Goal: Task Accomplishment & Management: Use online tool/utility

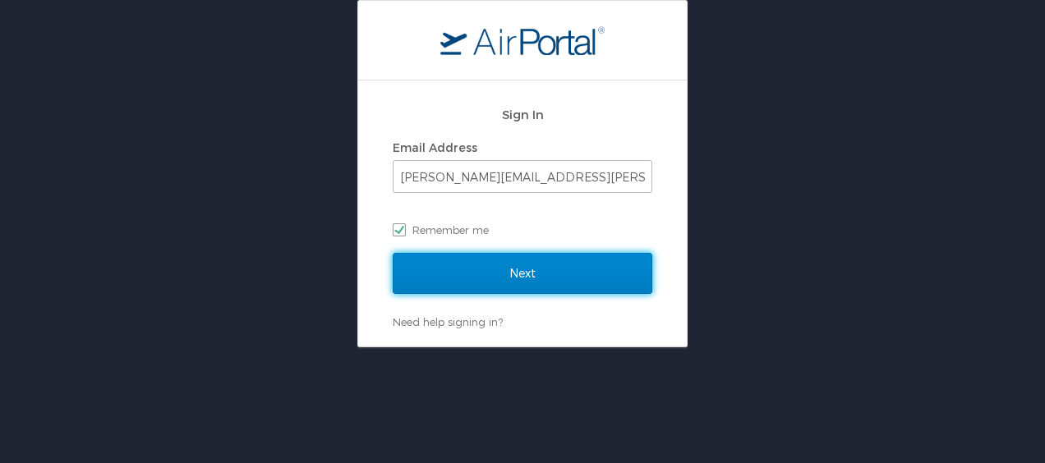
click at [536, 271] on input "Next" at bounding box center [523, 273] width 260 height 41
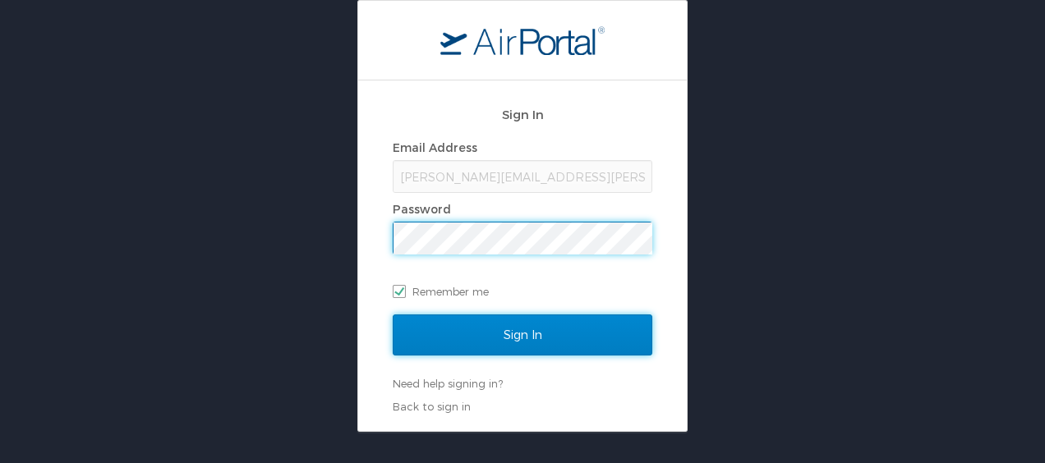
click at [536, 346] on input "Sign In" at bounding box center [523, 335] width 260 height 41
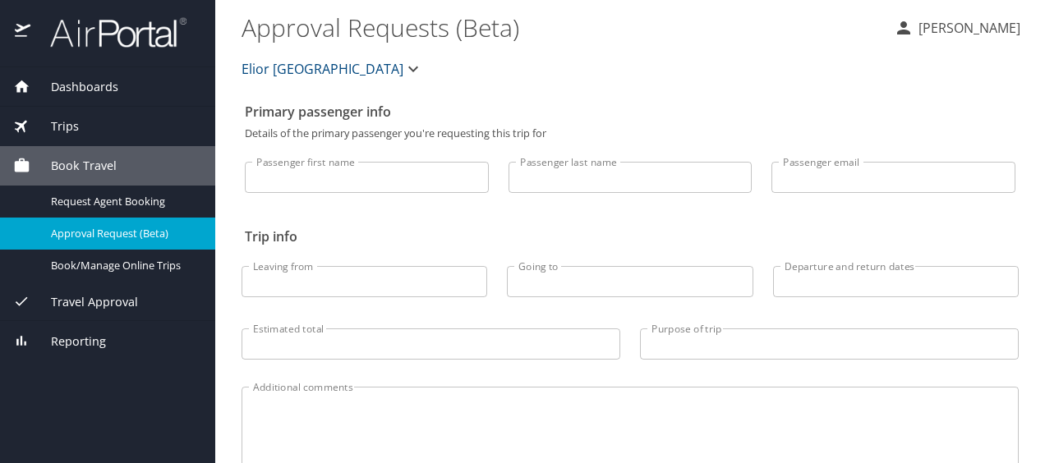
click at [68, 127] on span "Trips" at bounding box center [54, 126] width 48 height 18
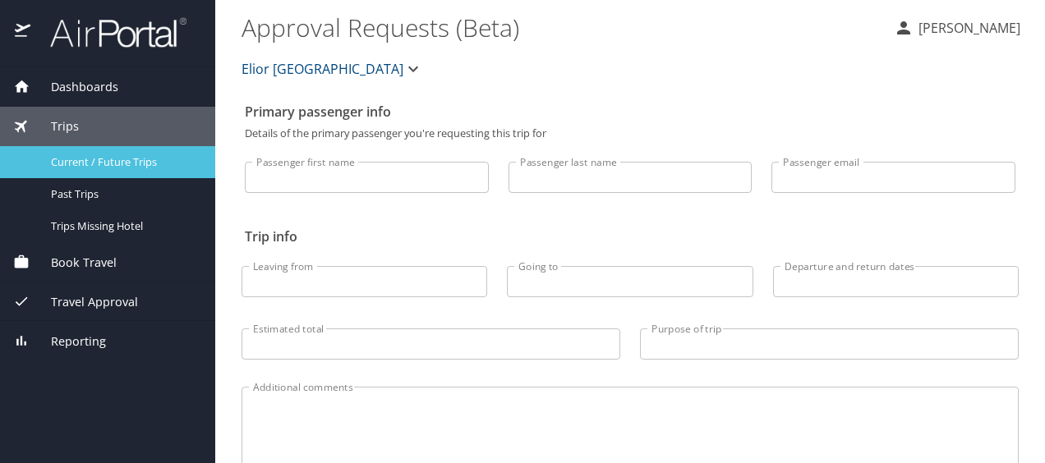
click at [85, 168] on span "Current / Future Trips" at bounding box center [123, 162] width 145 height 16
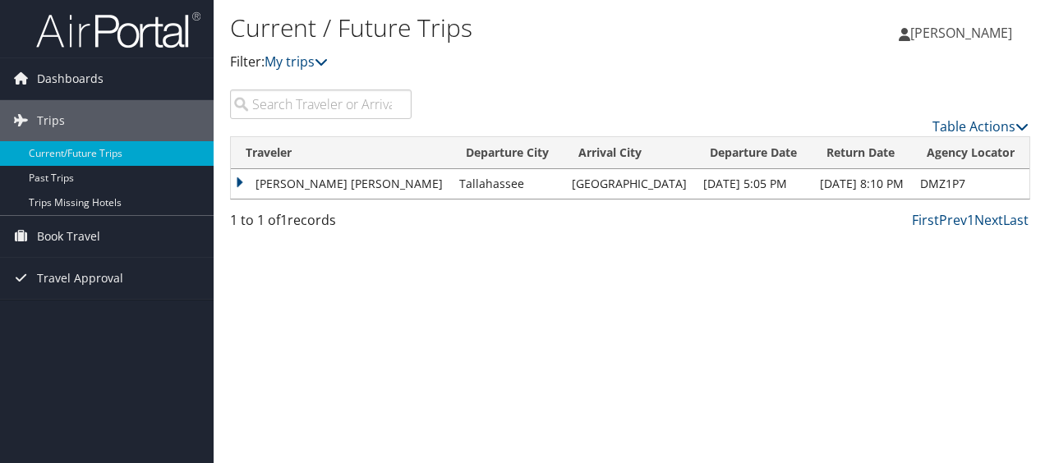
click at [289, 179] on td "ANDREA DANIELLE HARRIS" at bounding box center [341, 184] width 220 height 30
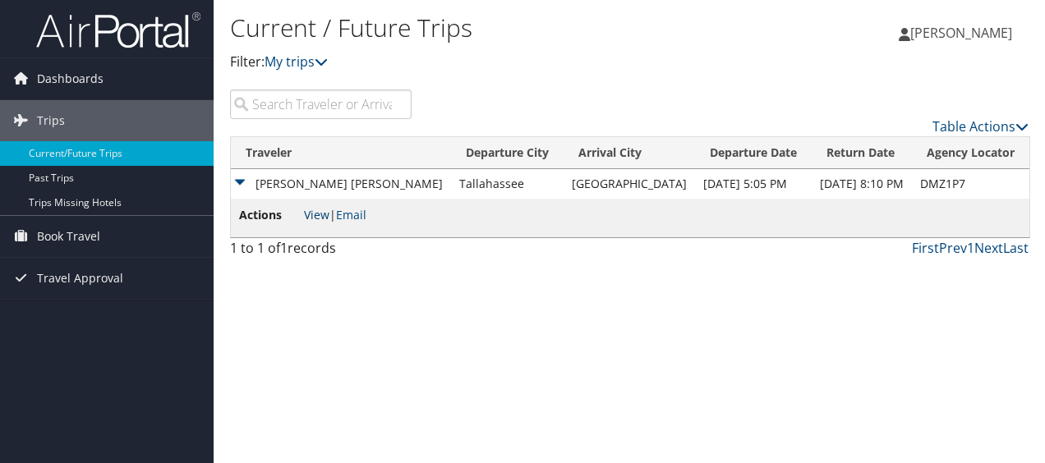
click at [315, 214] on link "View" at bounding box center [316, 215] width 25 height 16
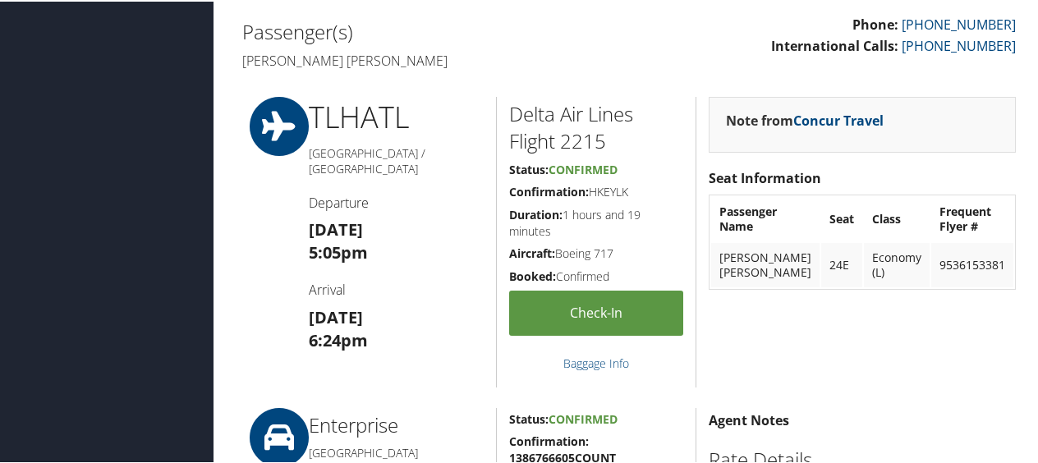
scroll to position [657, 0]
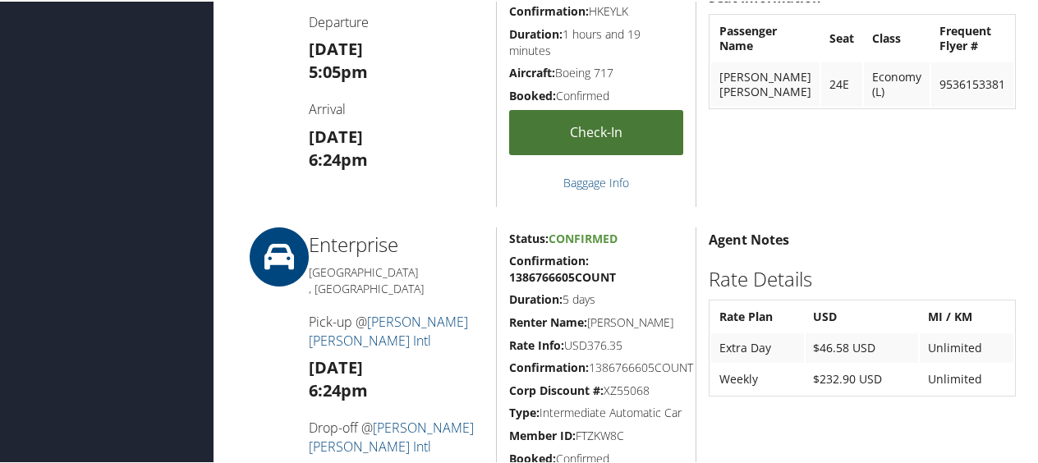
click at [530, 118] on link "Check-in" at bounding box center [596, 130] width 174 height 45
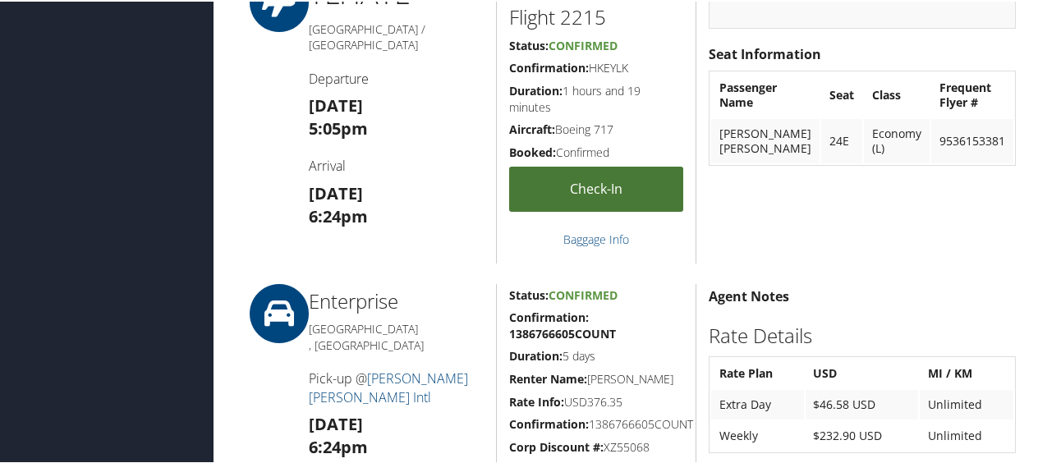
scroll to position [575, 0]
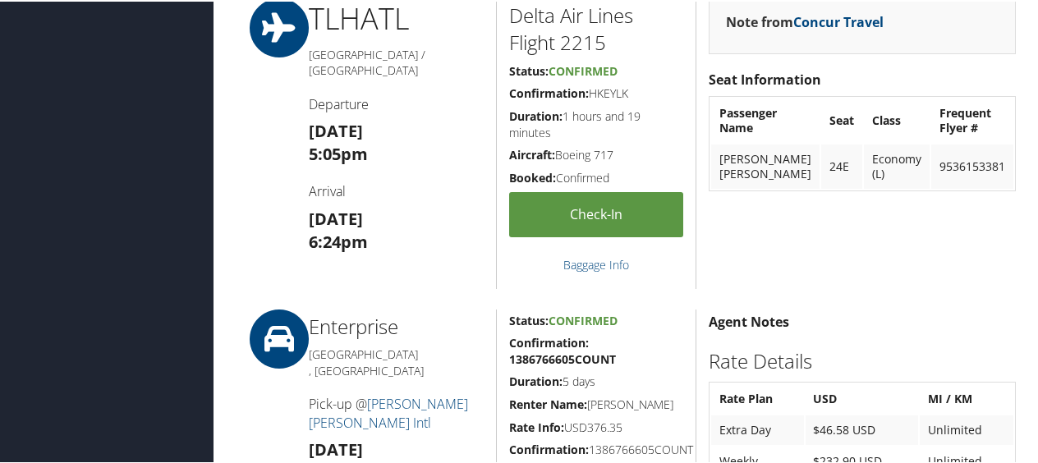
click at [613, 84] on h5 "Confirmation: HKEYLK" at bounding box center [596, 92] width 174 height 16
click at [613, 85] on h5 "Confirmation: HKEYLK" at bounding box center [596, 92] width 174 height 16
copy h5 "HKEYLK"
